Goal: Navigation & Orientation: Find specific page/section

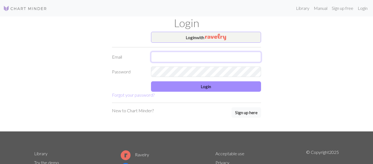
type input "[PERSON_NAME][EMAIL_ADDRESS][DOMAIN_NAME]"
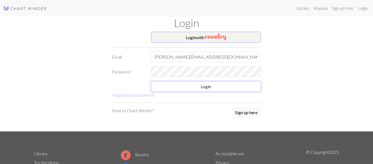
click at [213, 87] on button "Login" at bounding box center [206, 86] width 110 height 10
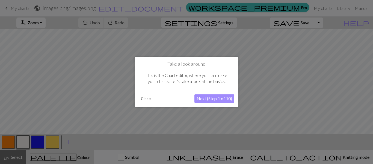
click at [150, 100] on button "Close" at bounding box center [146, 98] width 14 height 8
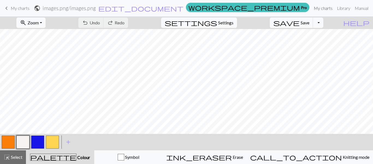
click at [312, 5] on link "My charts" at bounding box center [323, 8] width 23 height 11
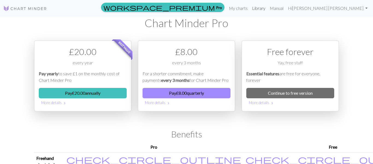
click at [268, 11] on link "Library" at bounding box center [259, 8] width 18 height 11
